Goal: Task Accomplishment & Management: Manage account settings

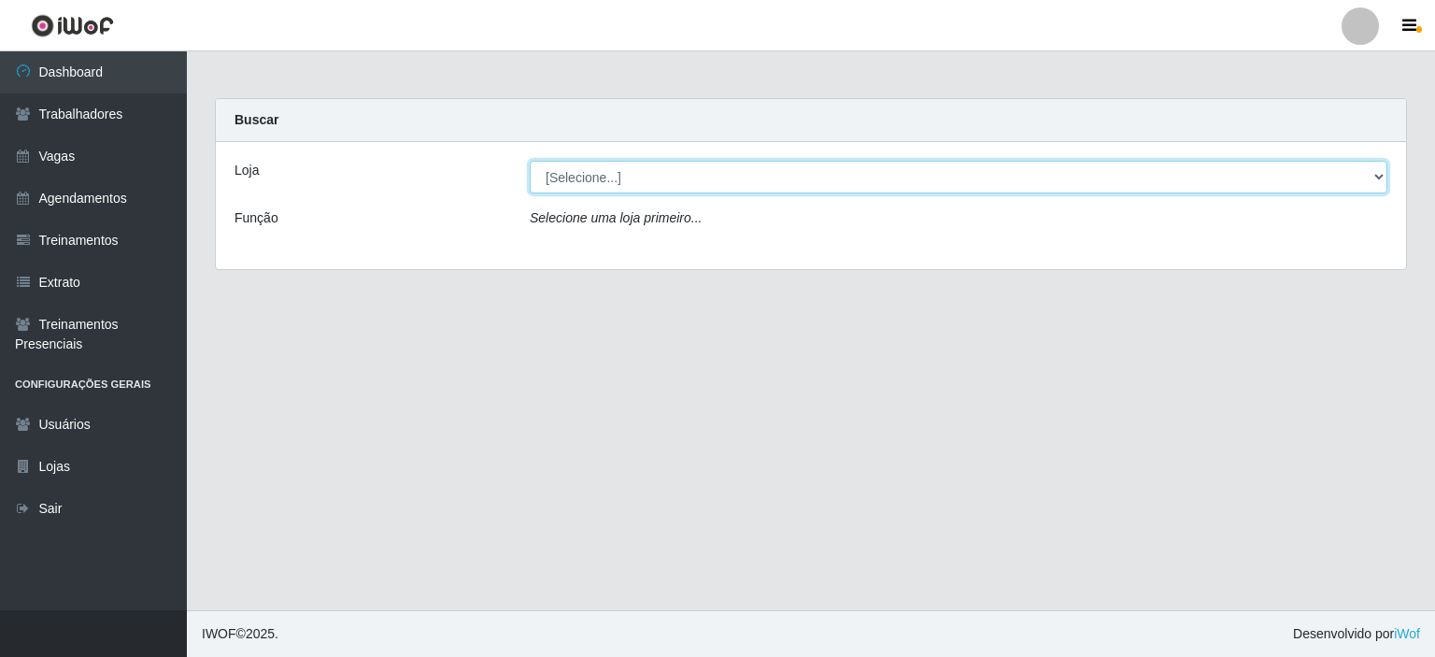
drag, startPoint x: 0, startPoint y: 0, endPoint x: 609, endPoint y: 171, distance: 632.7
click at [609, 171] on select "[Selecione...] Preço Bom Supermercado" at bounding box center [959, 177] width 858 height 33
click at [530, 161] on select "[Selecione...] Preço Bom Supermercado" at bounding box center [959, 177] width 858 height 33
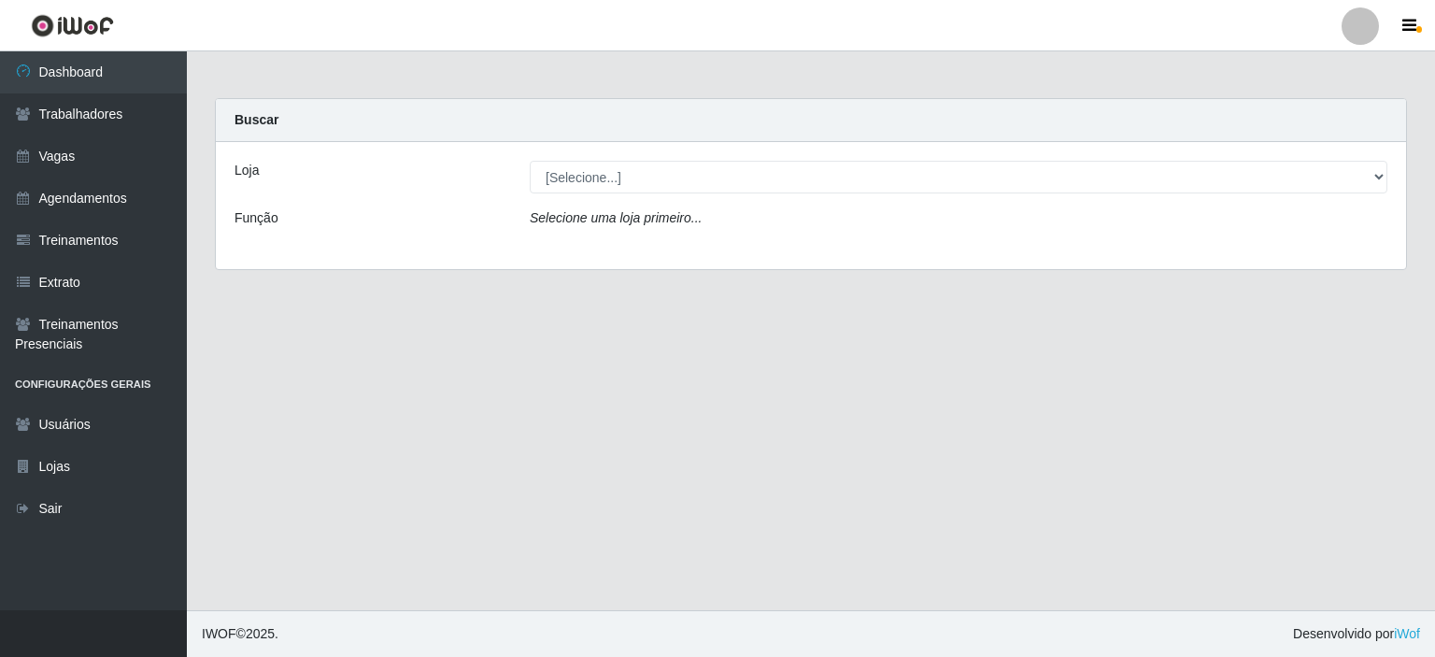
click at [617, 229] on div "Selecione uma loja primeiro..." at bounding box center [959, 221] width 886 height 27
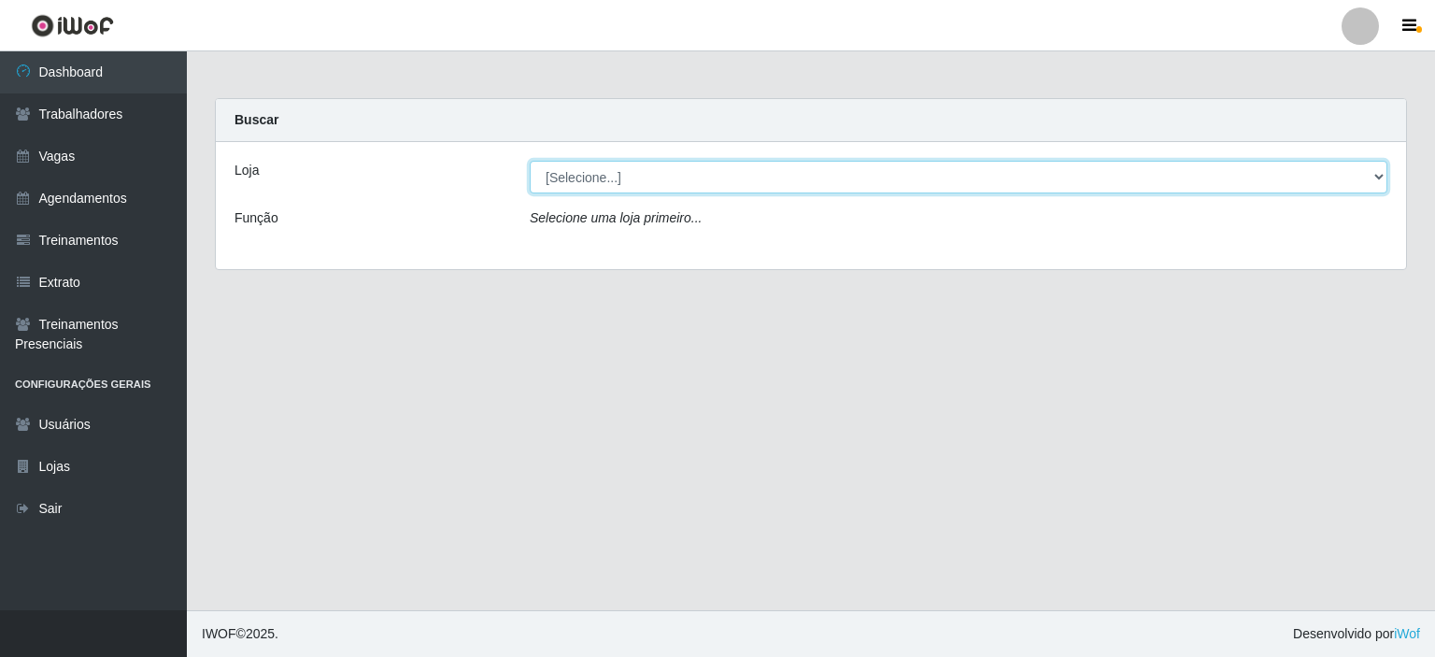
click at [620, 177] on select "[Selecione...] Preço Bom Supermercado" at bounding box center [959, 177] width 858 height 33
select select "387"
click at [530, 161] on select "[Selecione...] Preço Bom Supermercado" at bounding box center [959, 177] width 858 height 33
click at [635, 169] on select "[Selecione...] Preço Bom Supermercado" at bounding box center [959, 177] width 858 height 33
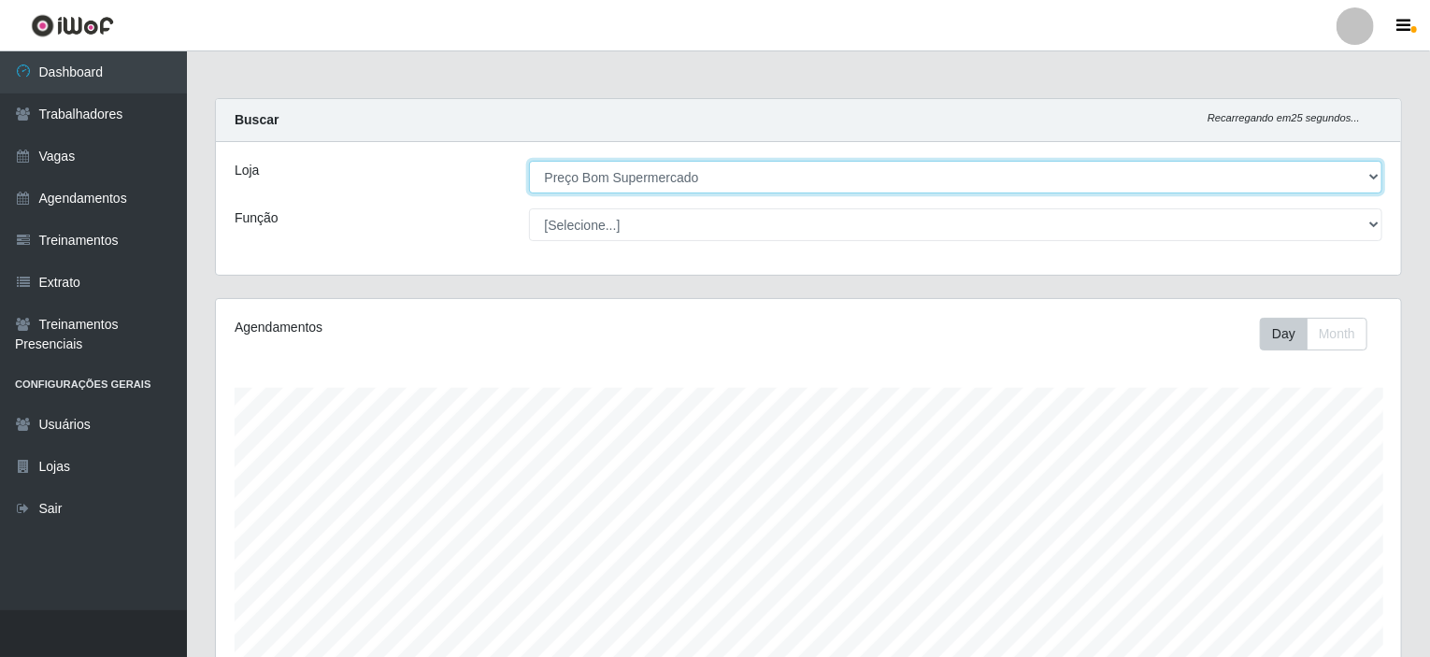
click at [529, 161] on select "[Selecione...] Preço Bom Supermercado" at bounding box center [956, 177] width 854 height 33
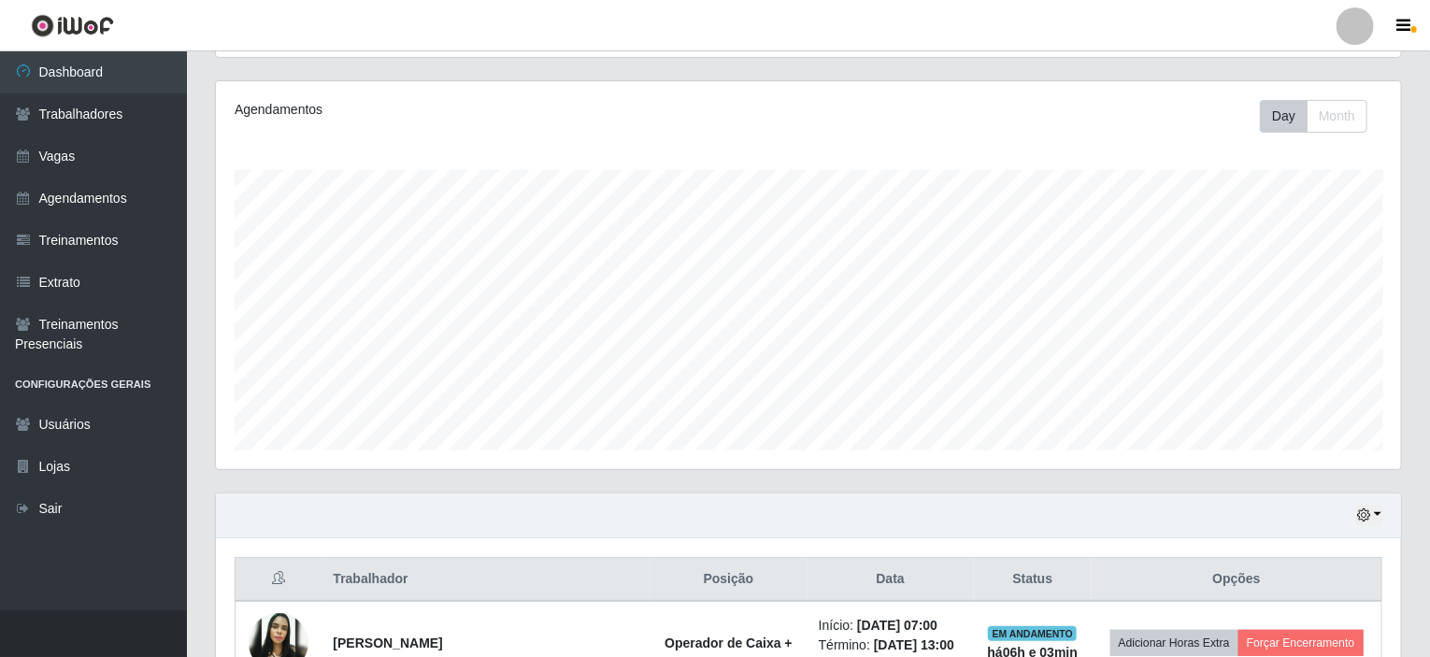
scroll to position [414, 0]
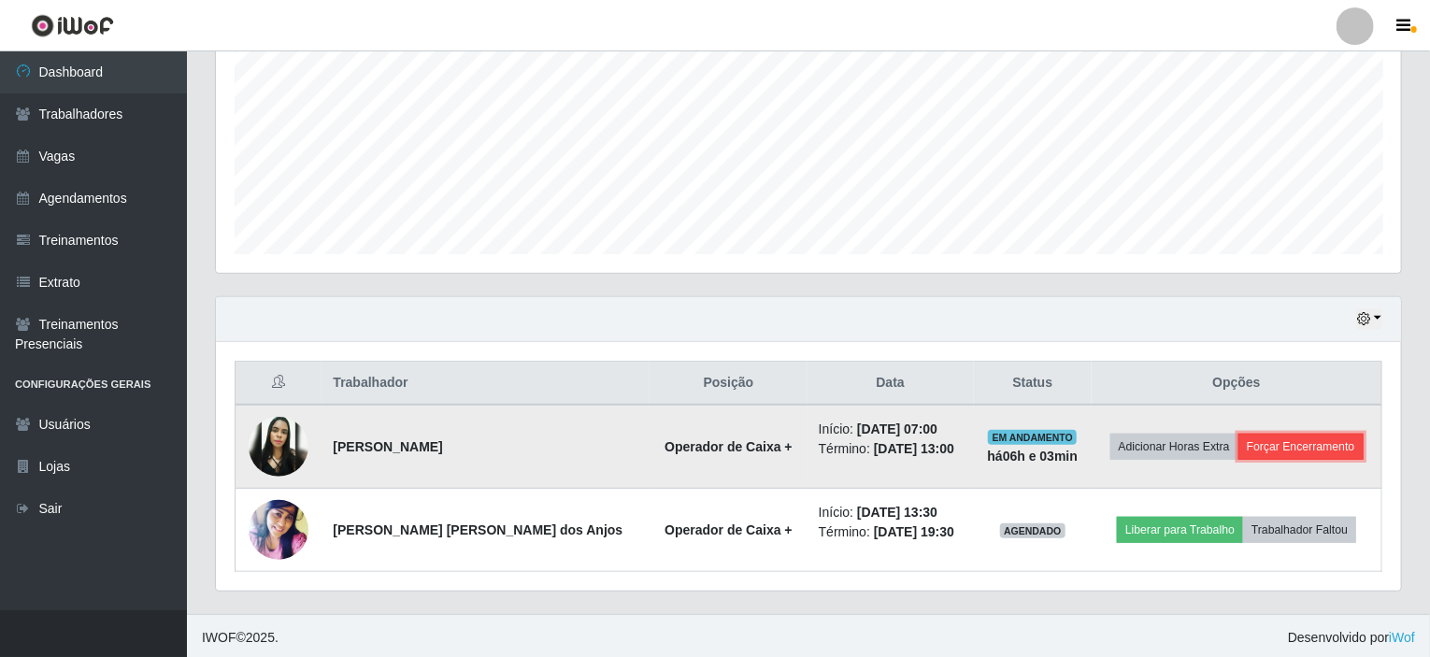
click at [1272, 440] on button "Forçar Encerramento" at bounding box center [1300, 447] width 125 height 26
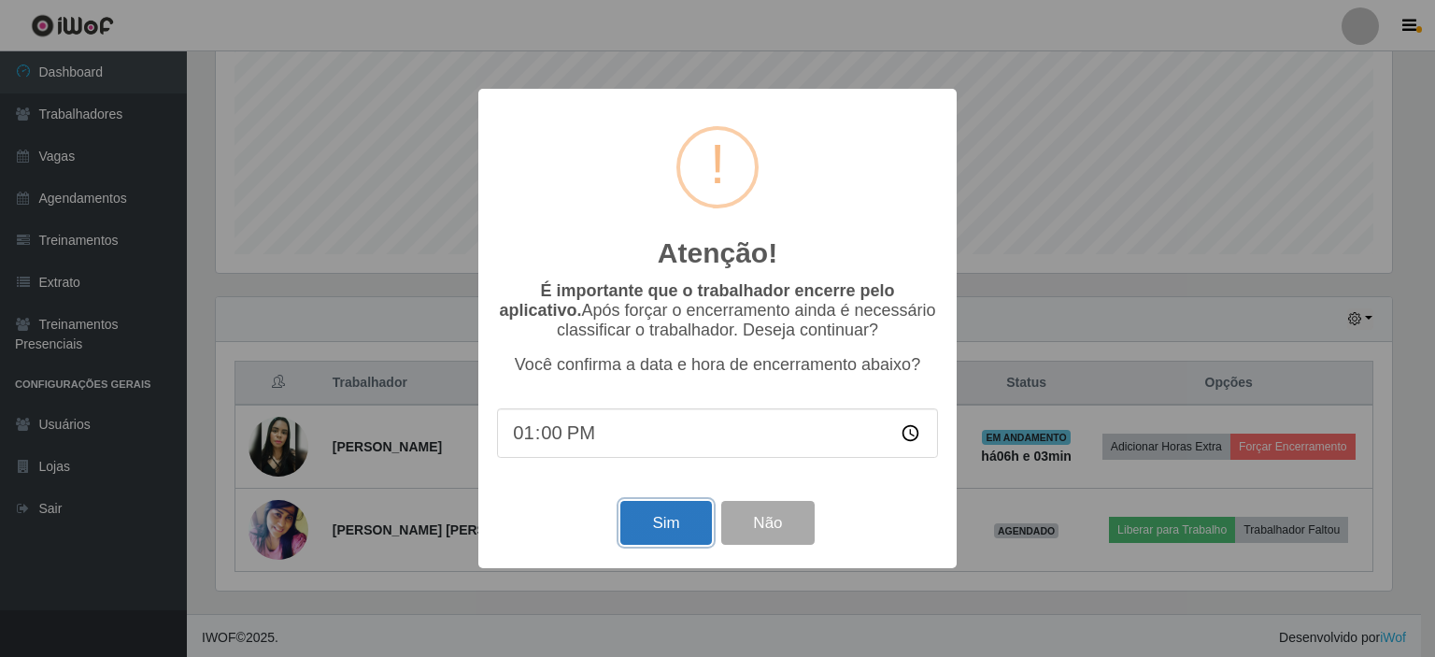
click at [676, 515] on button "Sim" at bounding box center [665, 523] width 91 height 44
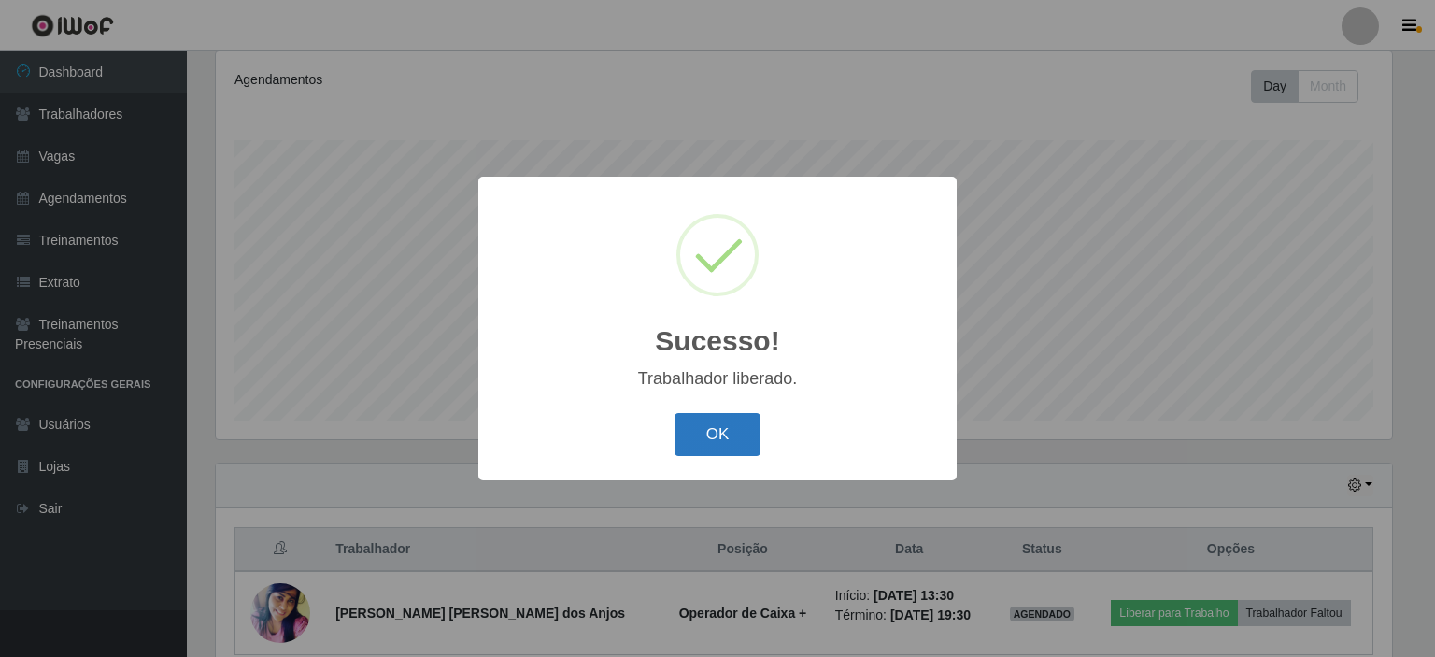
click at [745, 448] on button "OK" at bounding box center [718, 435] width 87 height 44
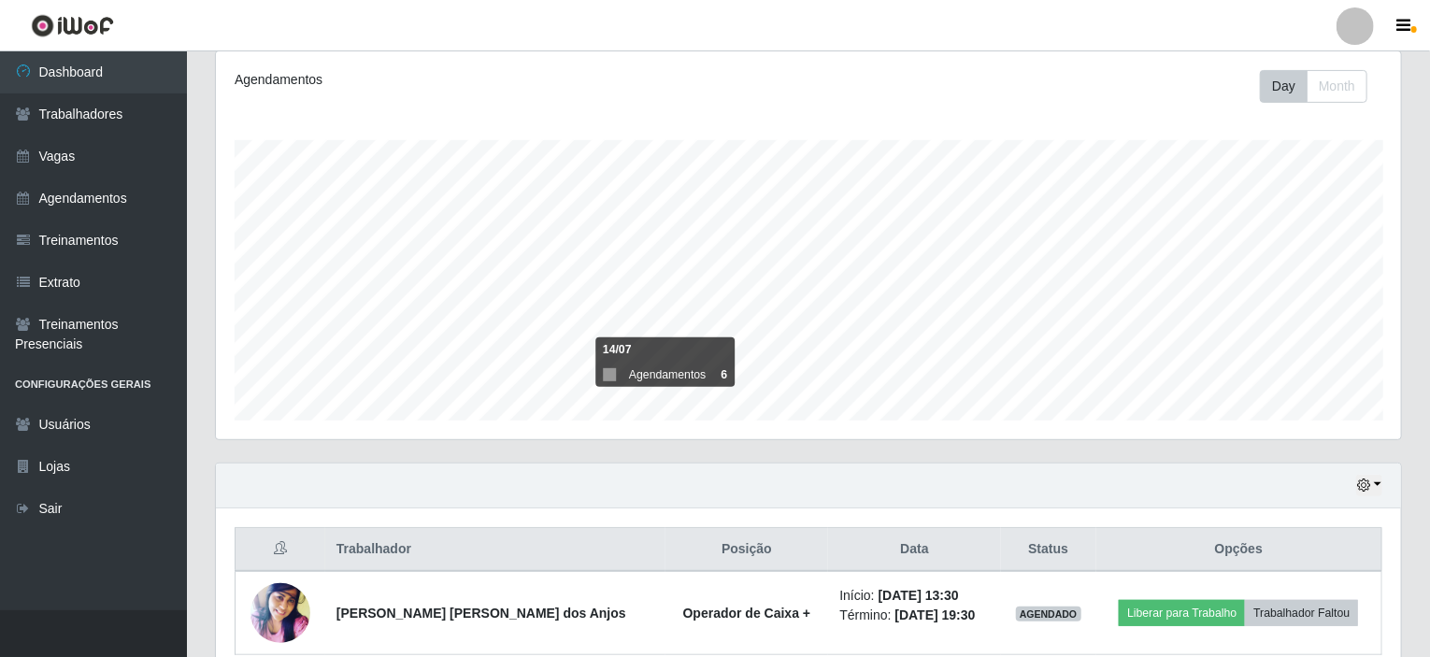
scroll to position [331, 0]
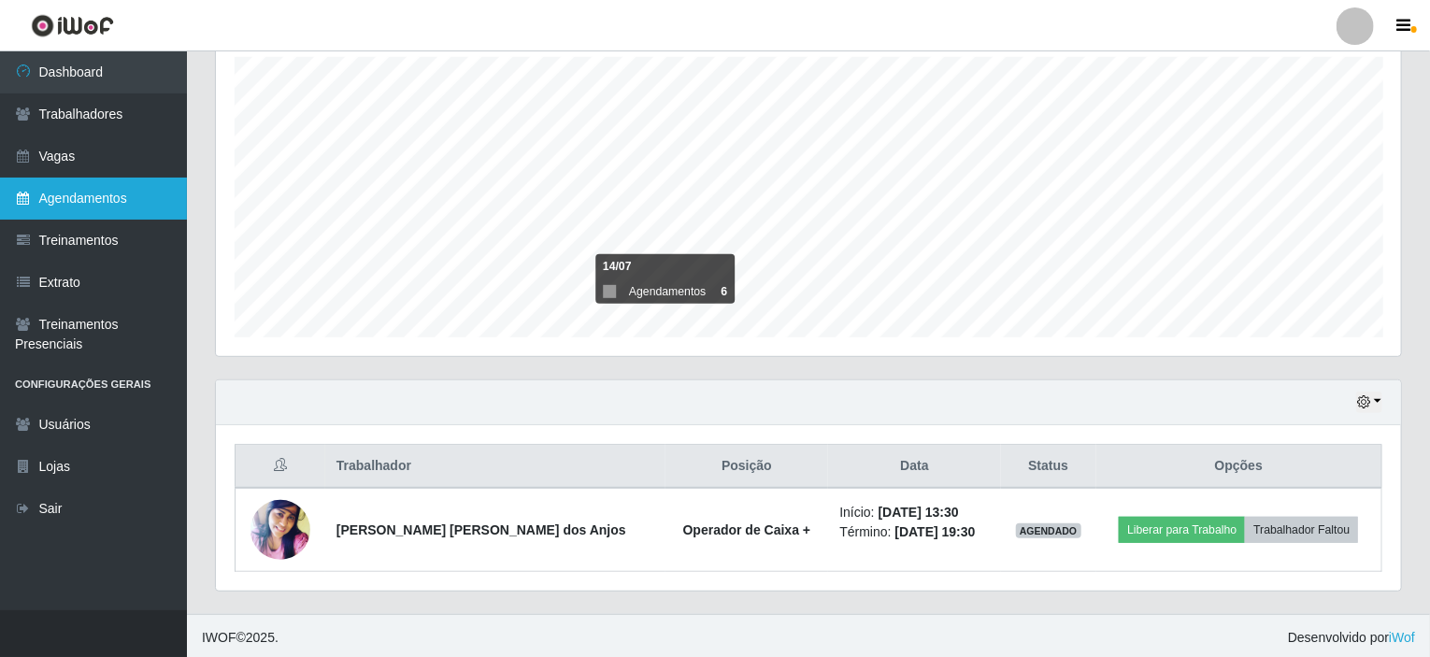
click at [68, 206] on link "Agendamentos" at bounding box center [93, 199] width 187 height 42
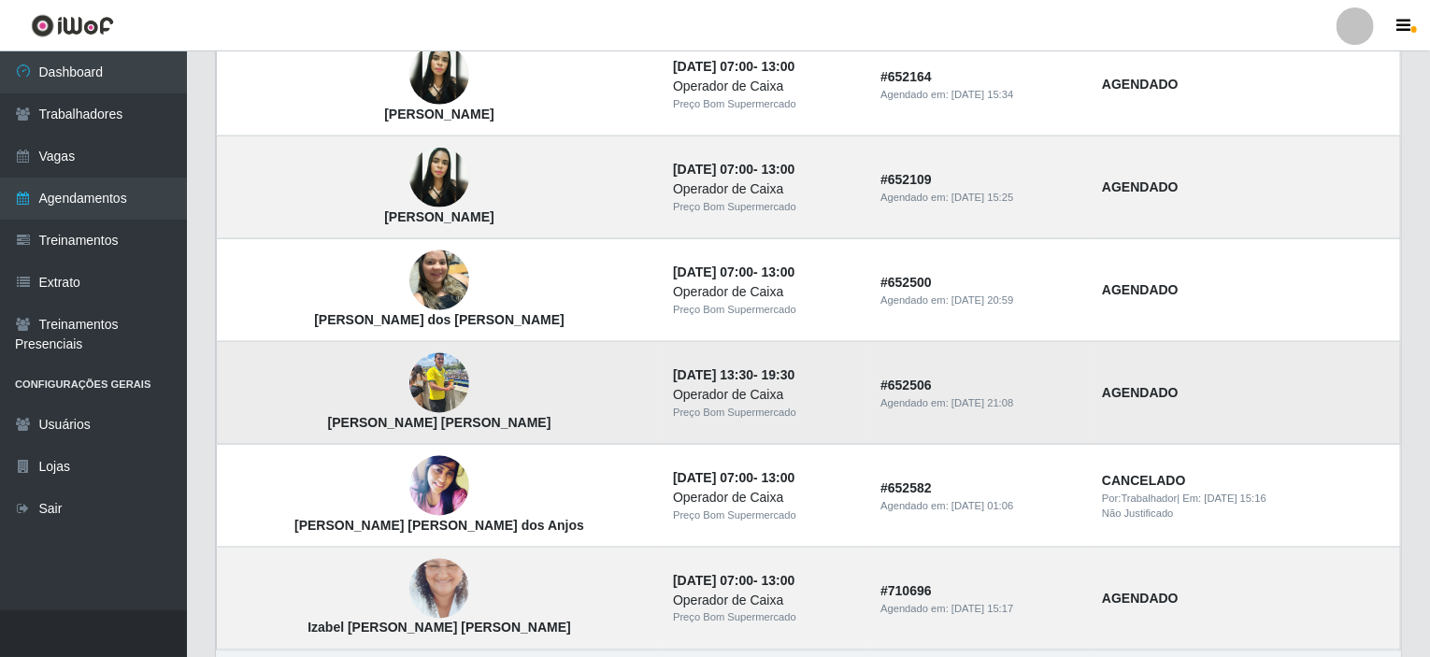
scroll to position [1287, 0]
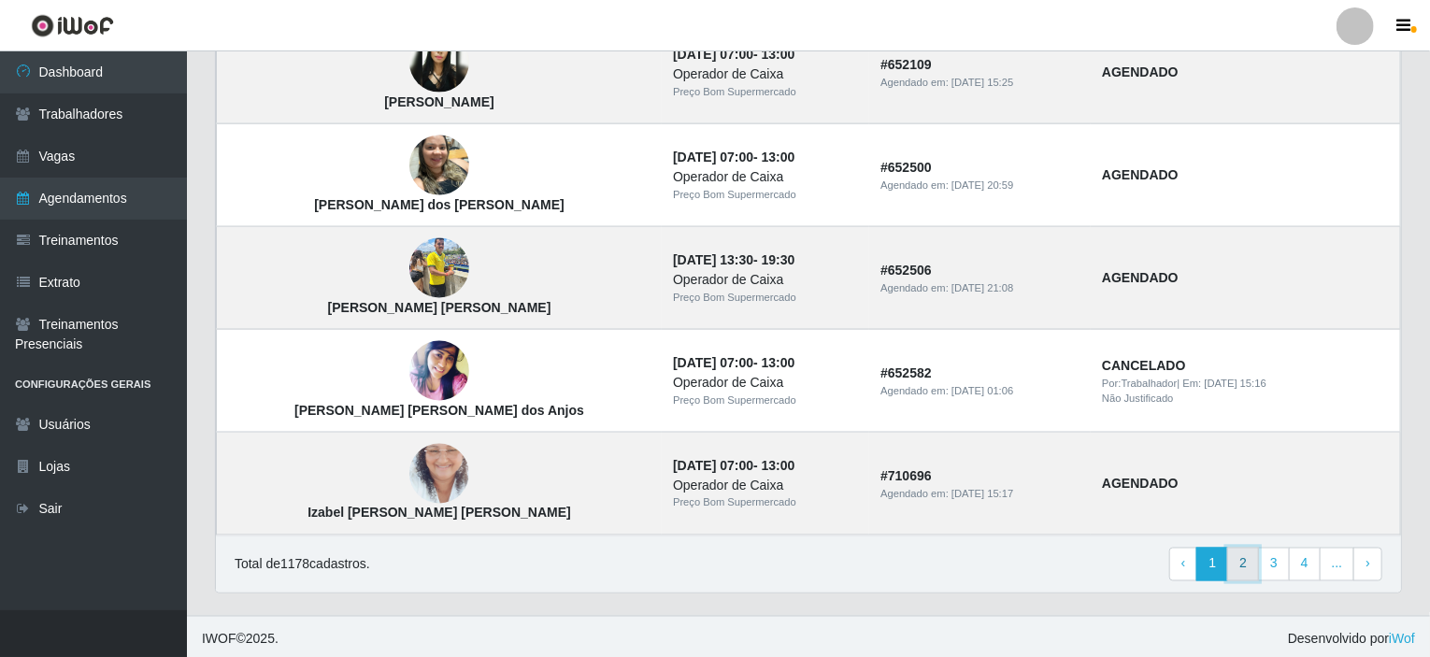
click at [1252, 560] on link "2" at bounding box center [1243, 565] width 32 height 34
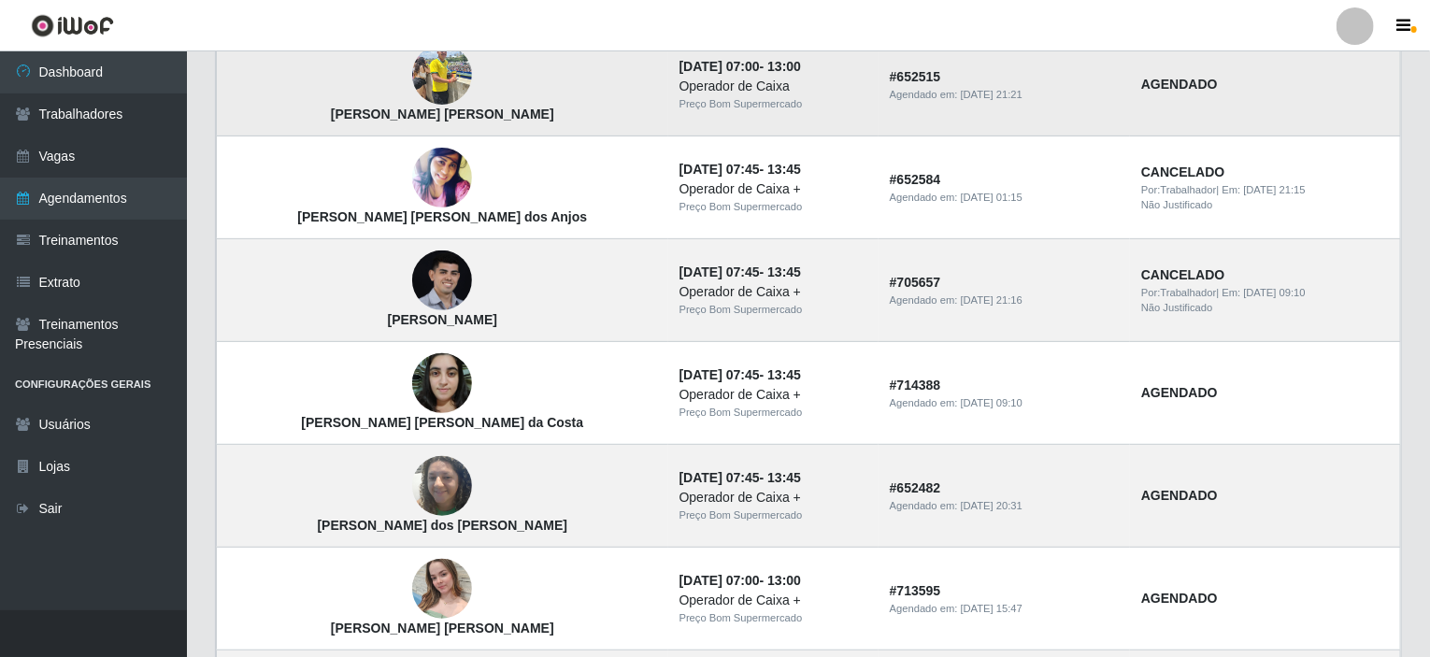
scroll to position [280, 0]
